Goal: Information Seeking & Learning: Learn about a topic

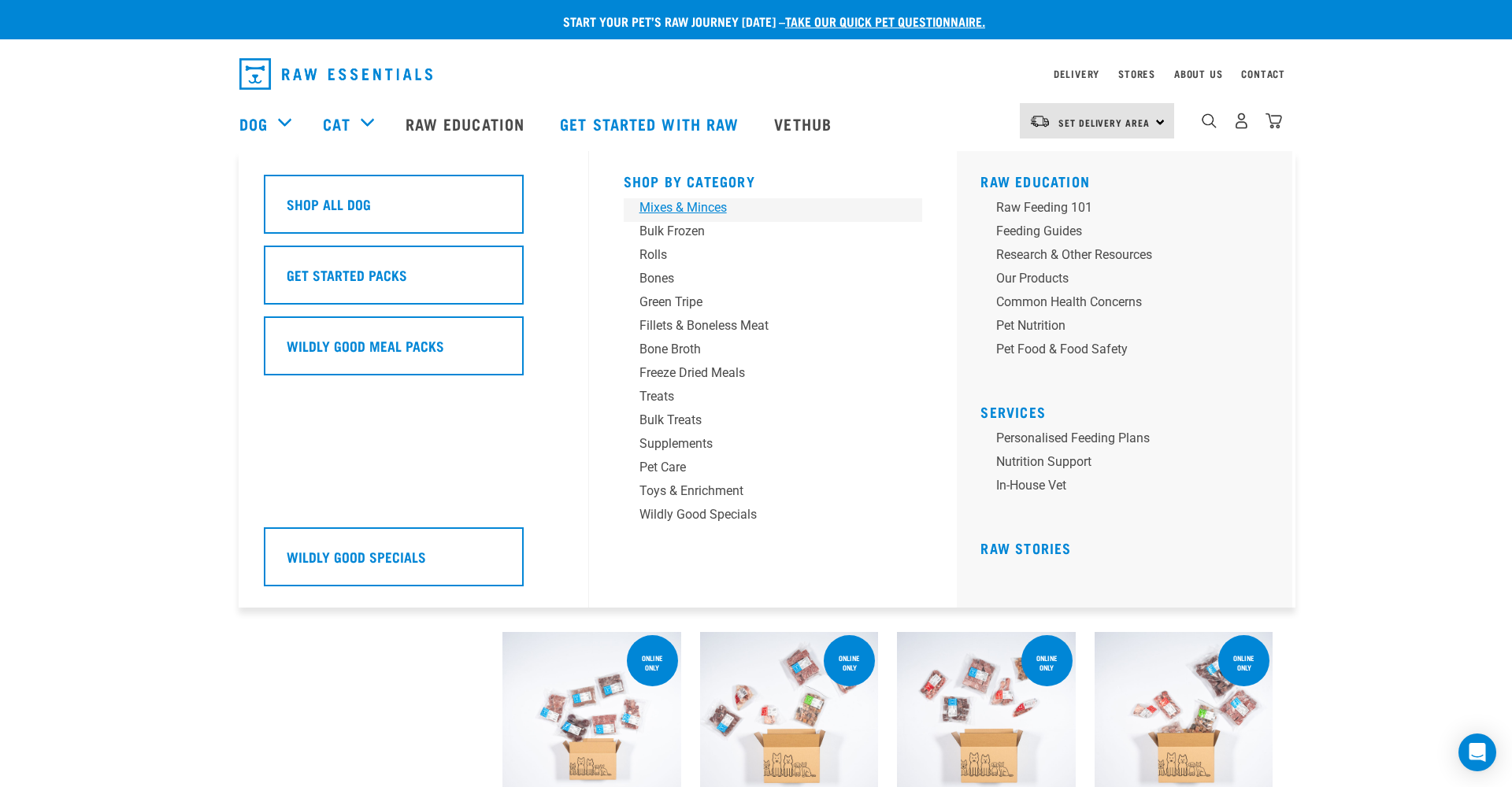
click at [689, 207] on div "Mixes & Minces" at bounding box center [762, 208] width 246 height 19
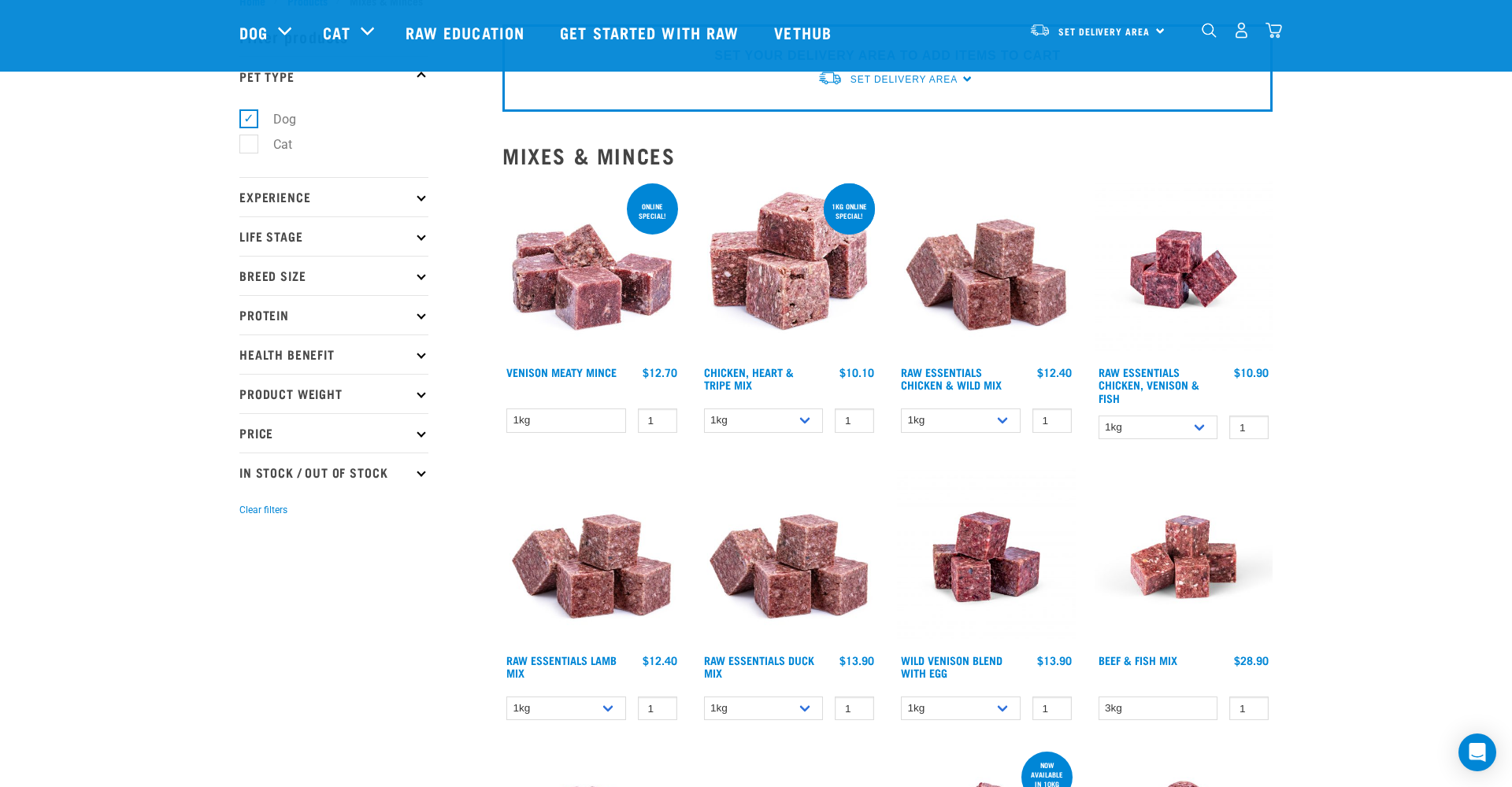
scroll to position [55, 0]
click at [319, 321] on p "Protein" at bounding box center [333, 316] width 189 height 40
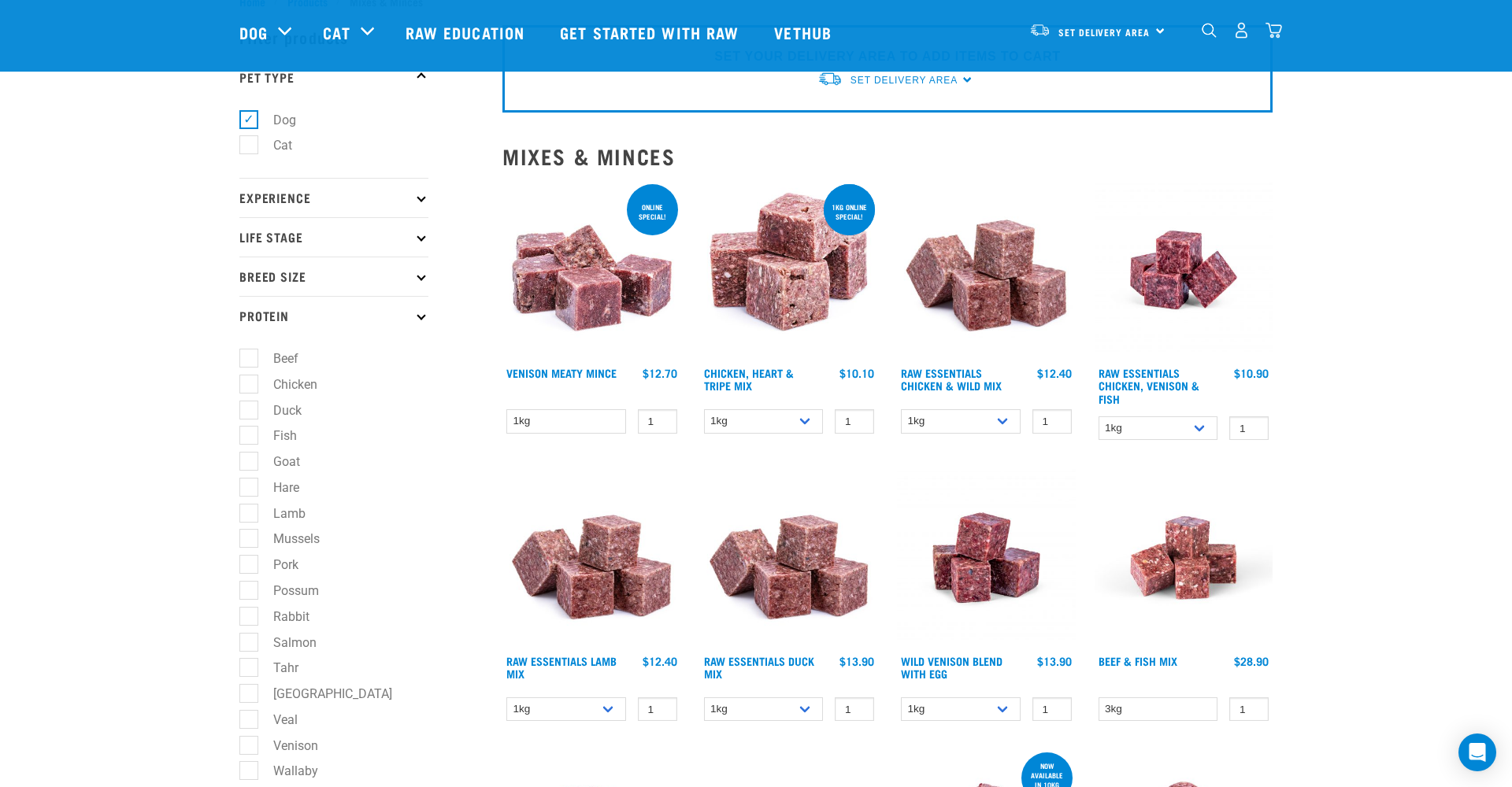
click at [249, 426] on label "Fish" at bounding box center [276, 435] width 55 height 20
click at [249, 428] on input "Fish" at bounding box center [244, 433] width 10 height 10
checkbox input "true"
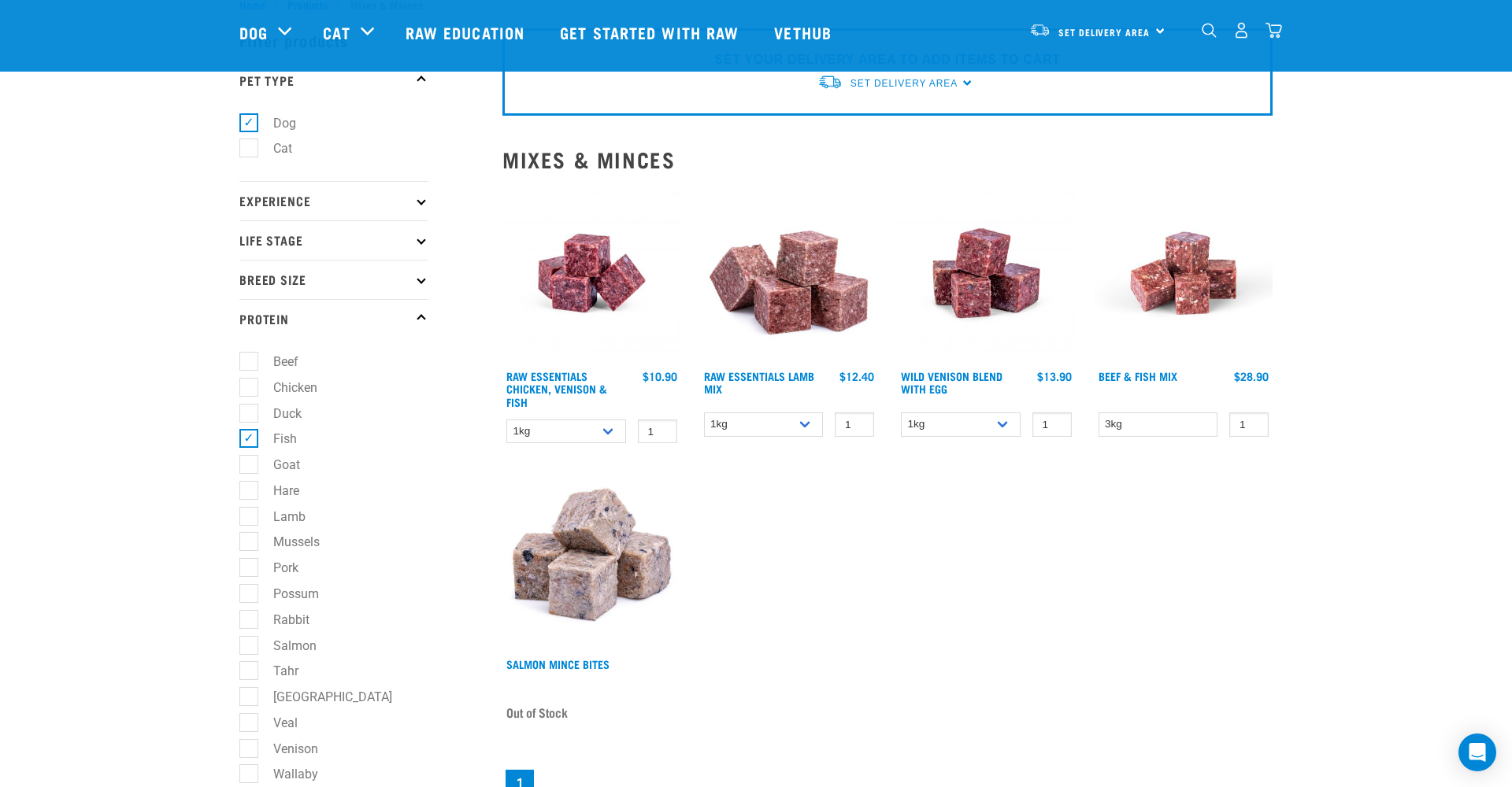
scroll to position [50, 0]
click at [1000, 295] on img at bounding box center [986, 276] width 179 height 179
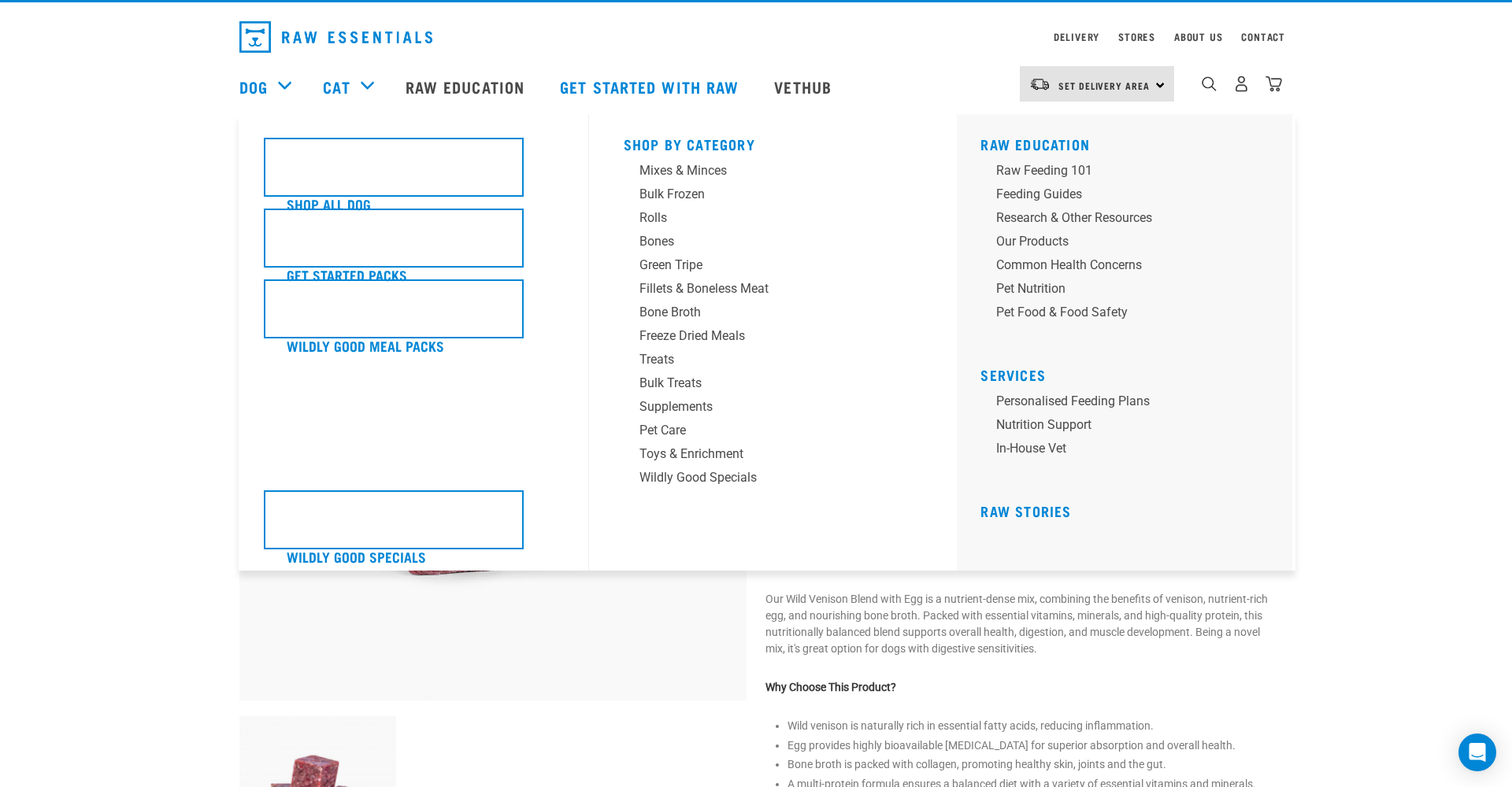
scroll to position [40, 0]
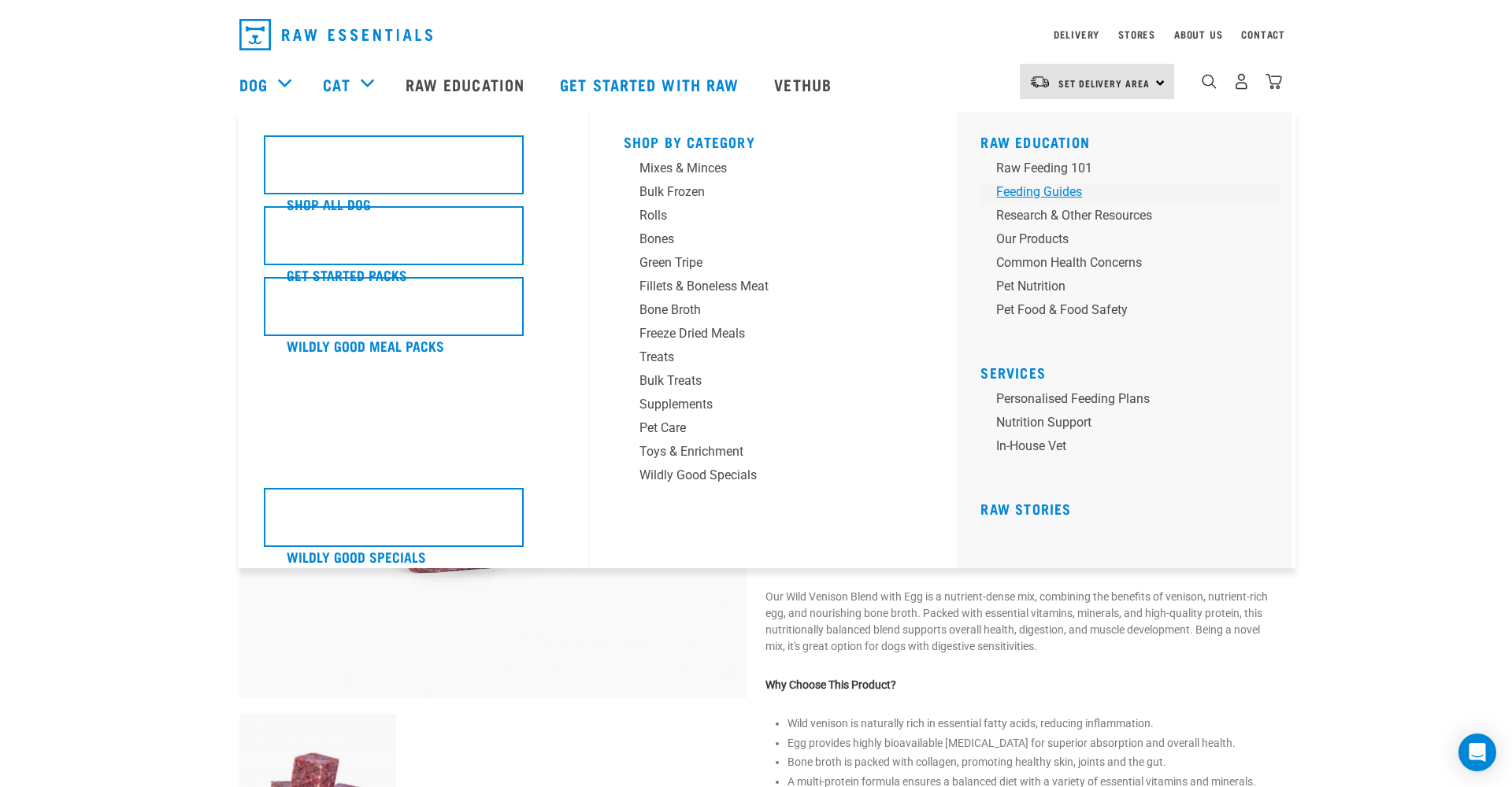
click at [1050, 192] on div "Feeding Guides" at bounding box center [1119, 192] width 246 height 19
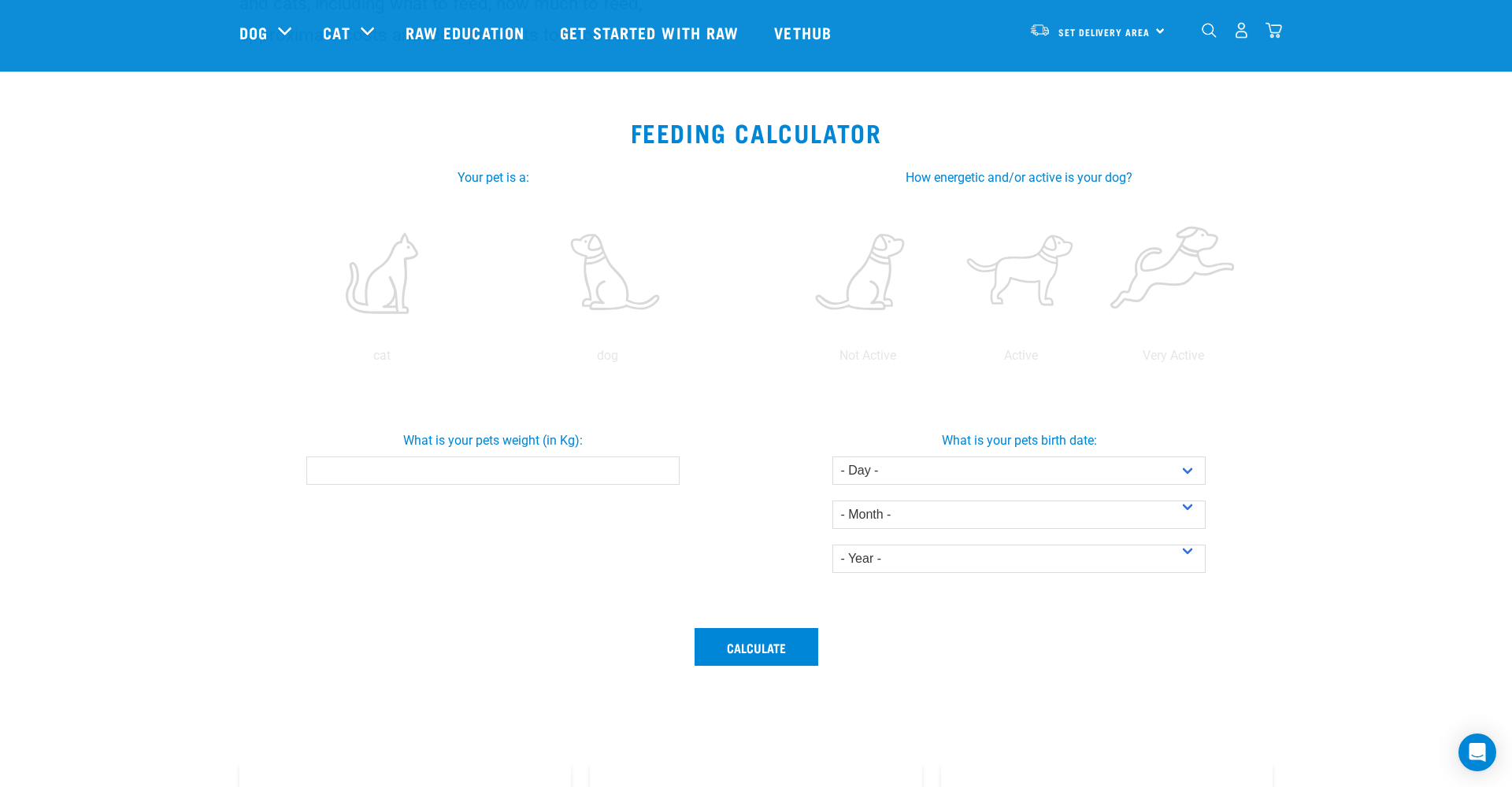
scroll to position [201, 0]
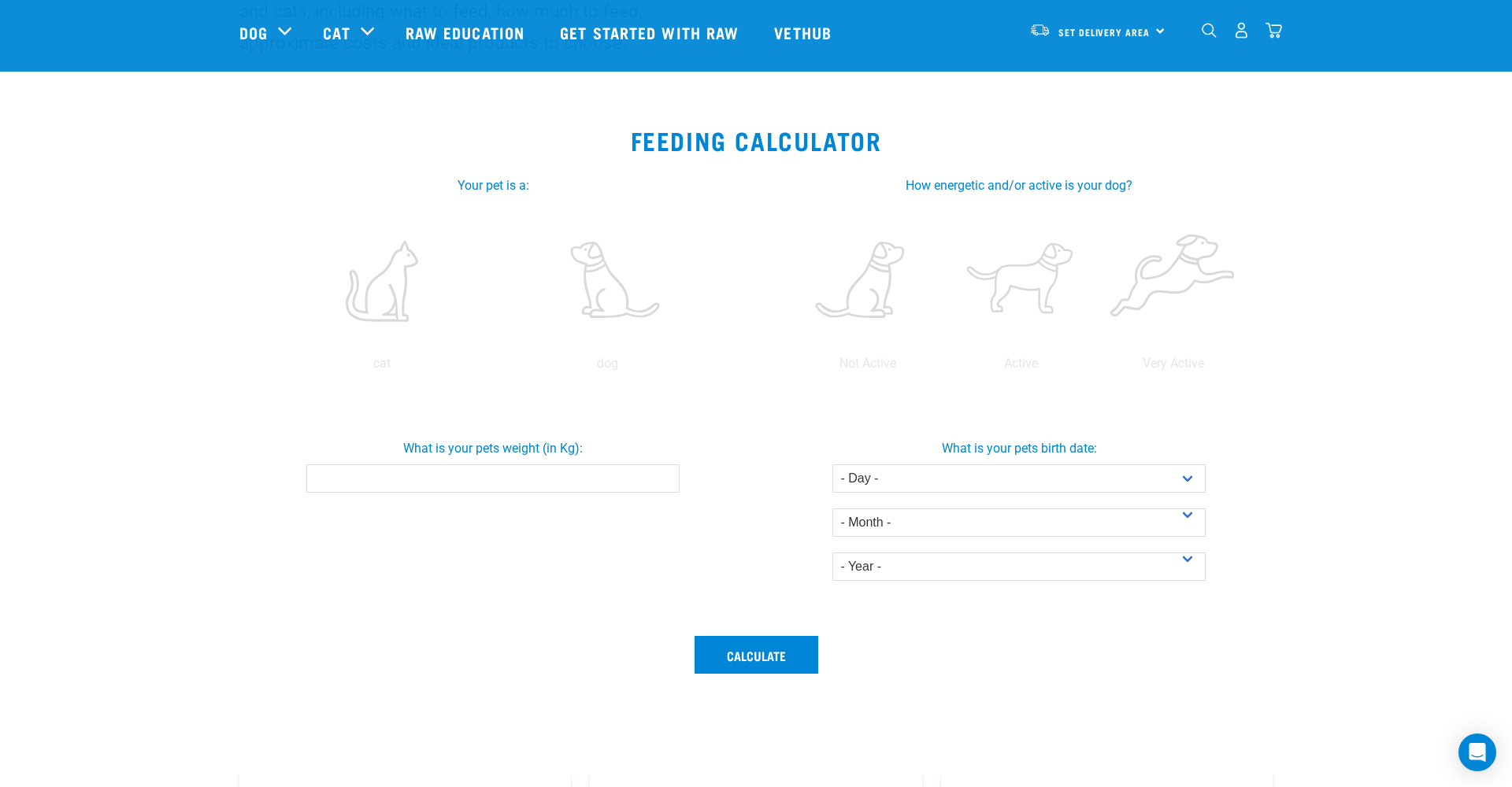
drag, startPoint x: 533, startPoint y: 477, endPoint x: 516, endPoint y: 473, distance: 17.5
click at [533, 477] on input "What is your pets weight (in Kg):" at bounding box center [493, 479] width 372 height 29
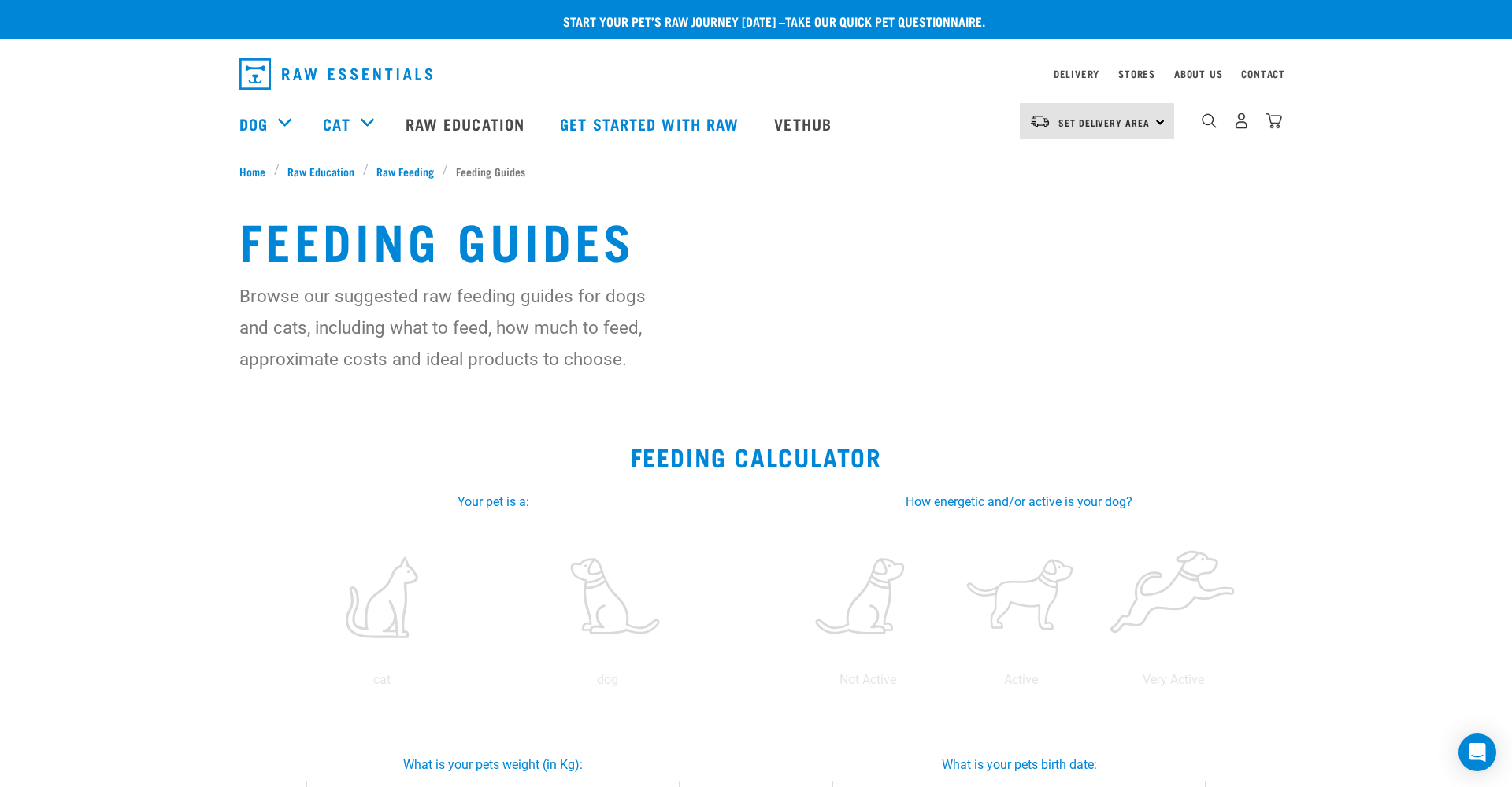
scroll to position [0, 0]
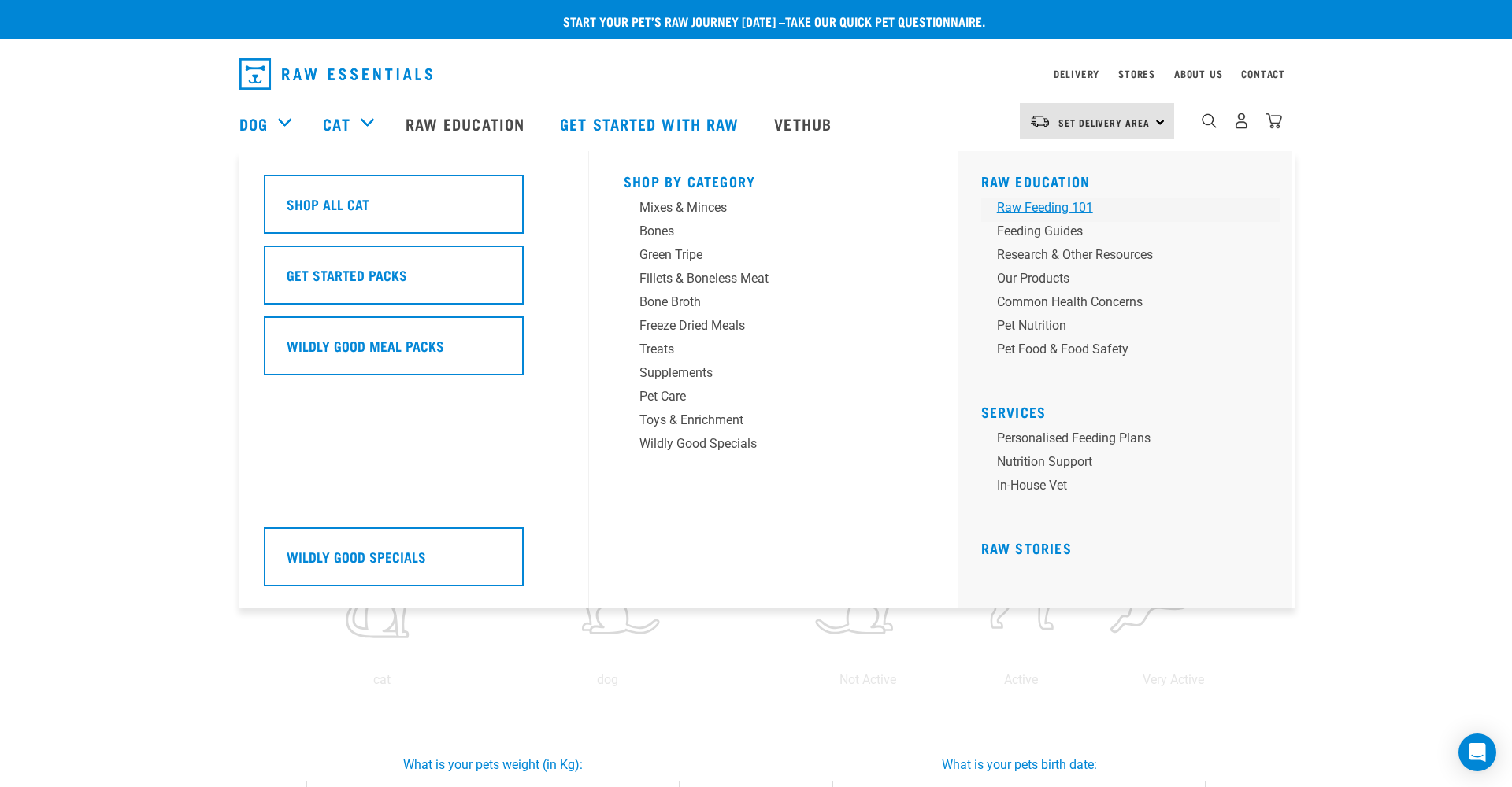
click at [1048, 207] on div "Raw Feeding 101" at bounding box center [1120, 208] width 246 height 19
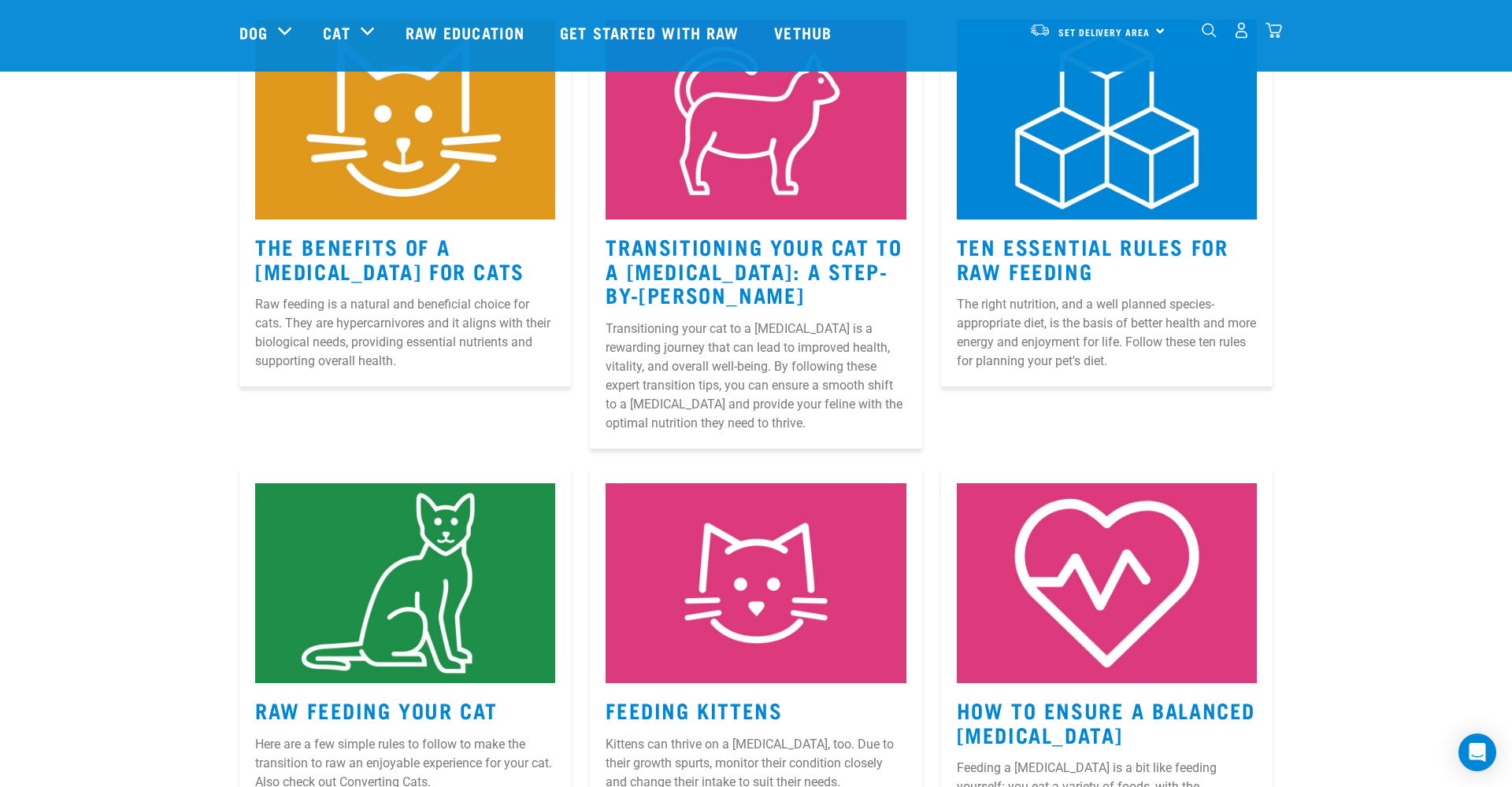
scroll to position [219, 0]
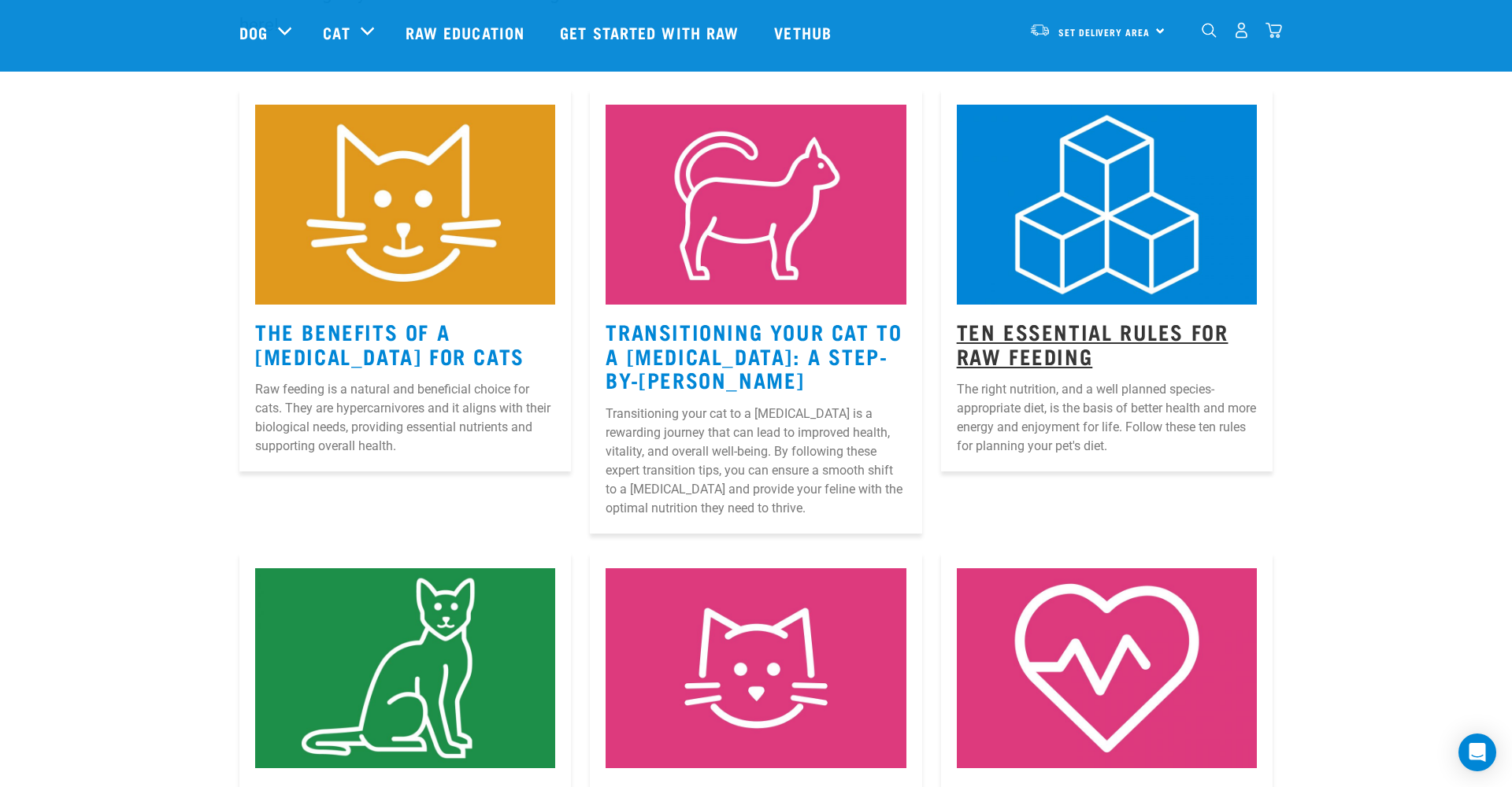
click at [1069, 337] on link "Ten Essential Rules for Raw Feeding" at bounding box center [1092, 344] width 272 height 36
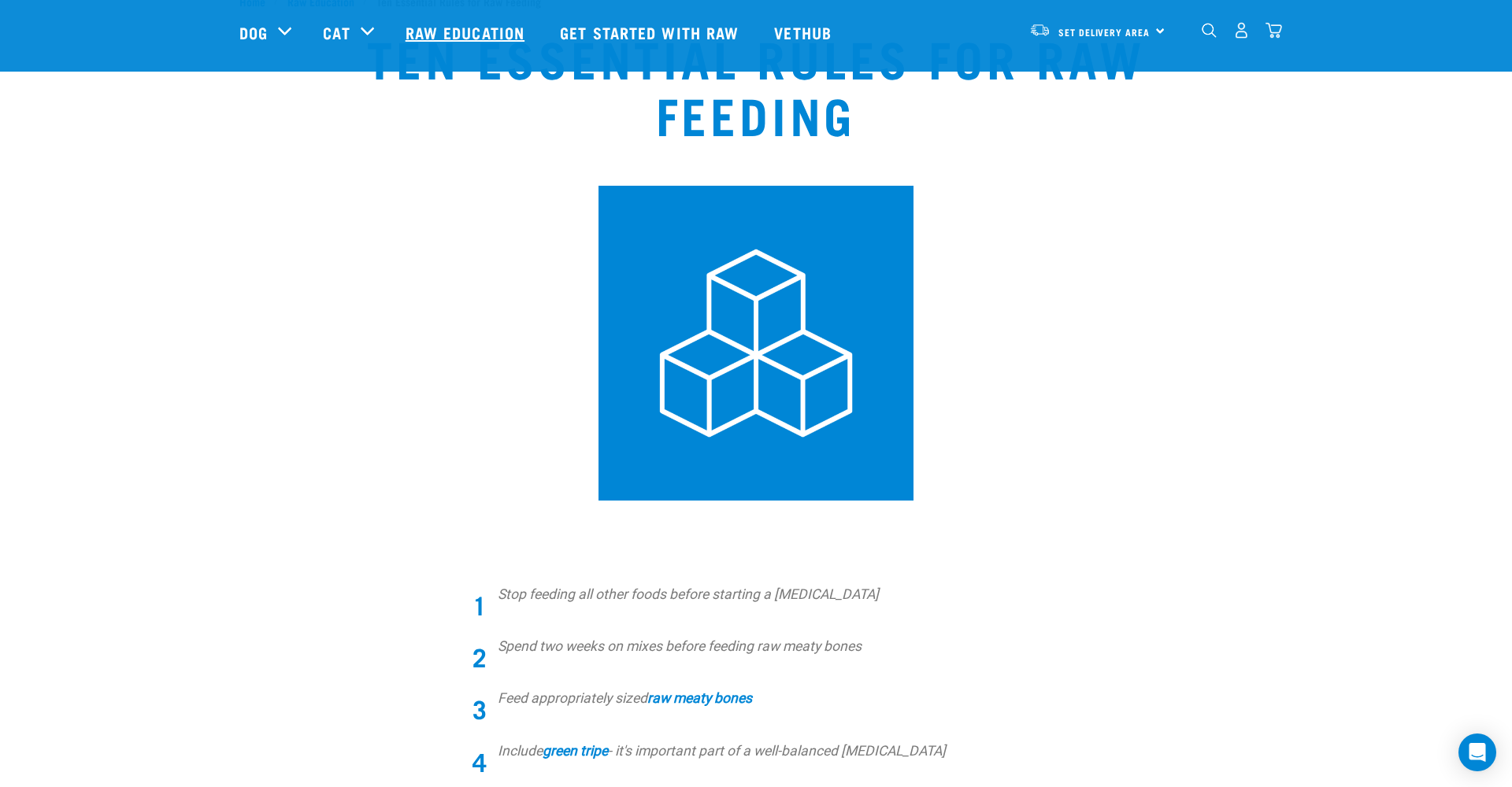
scroll to position [24, 0]
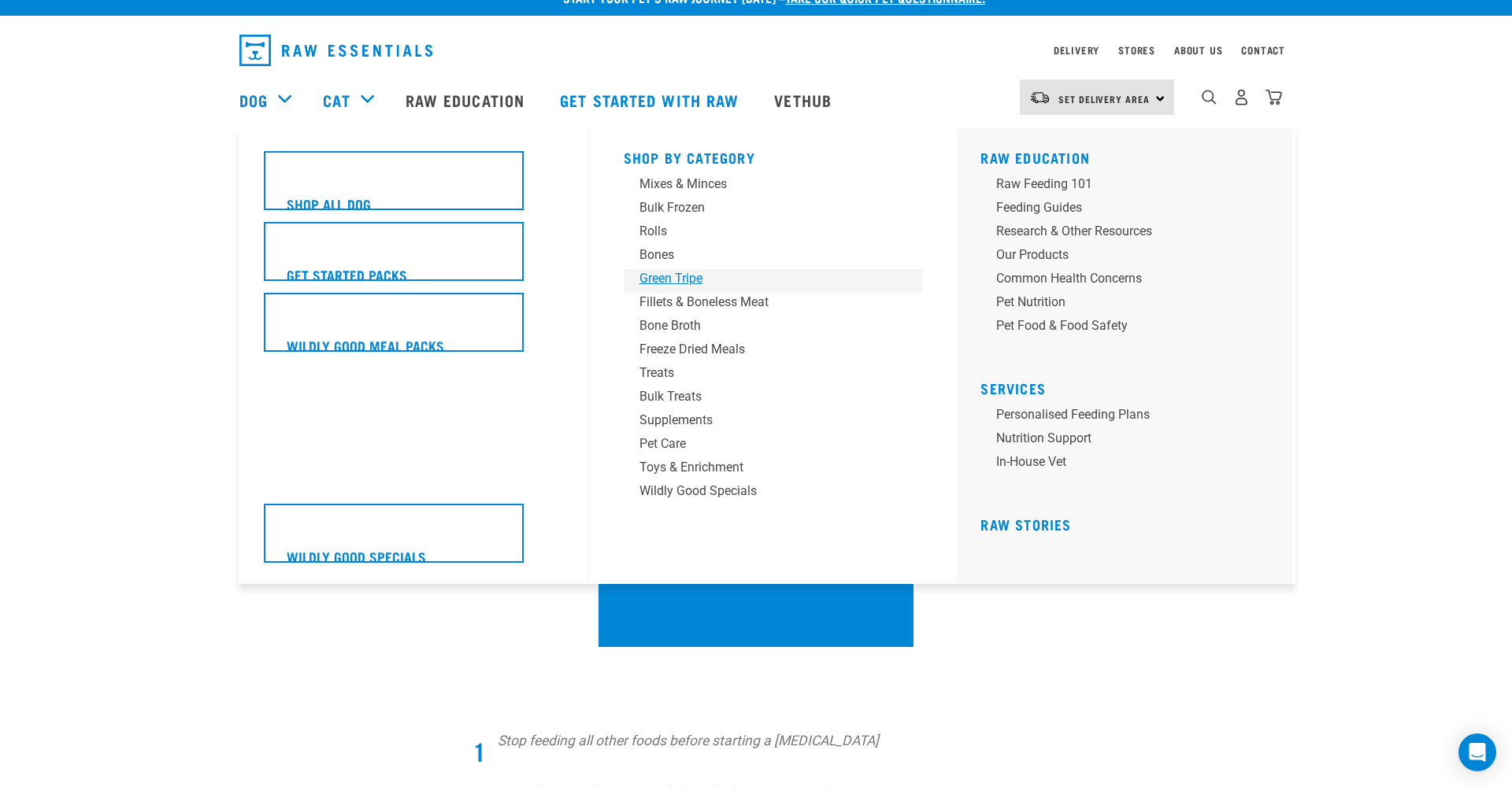
click at [684, 276] on div "Green Tripe" at bounding box center [762, 279] width 246 height 19
